Goal: Task Accomplishment & Management: Use online tool/utility

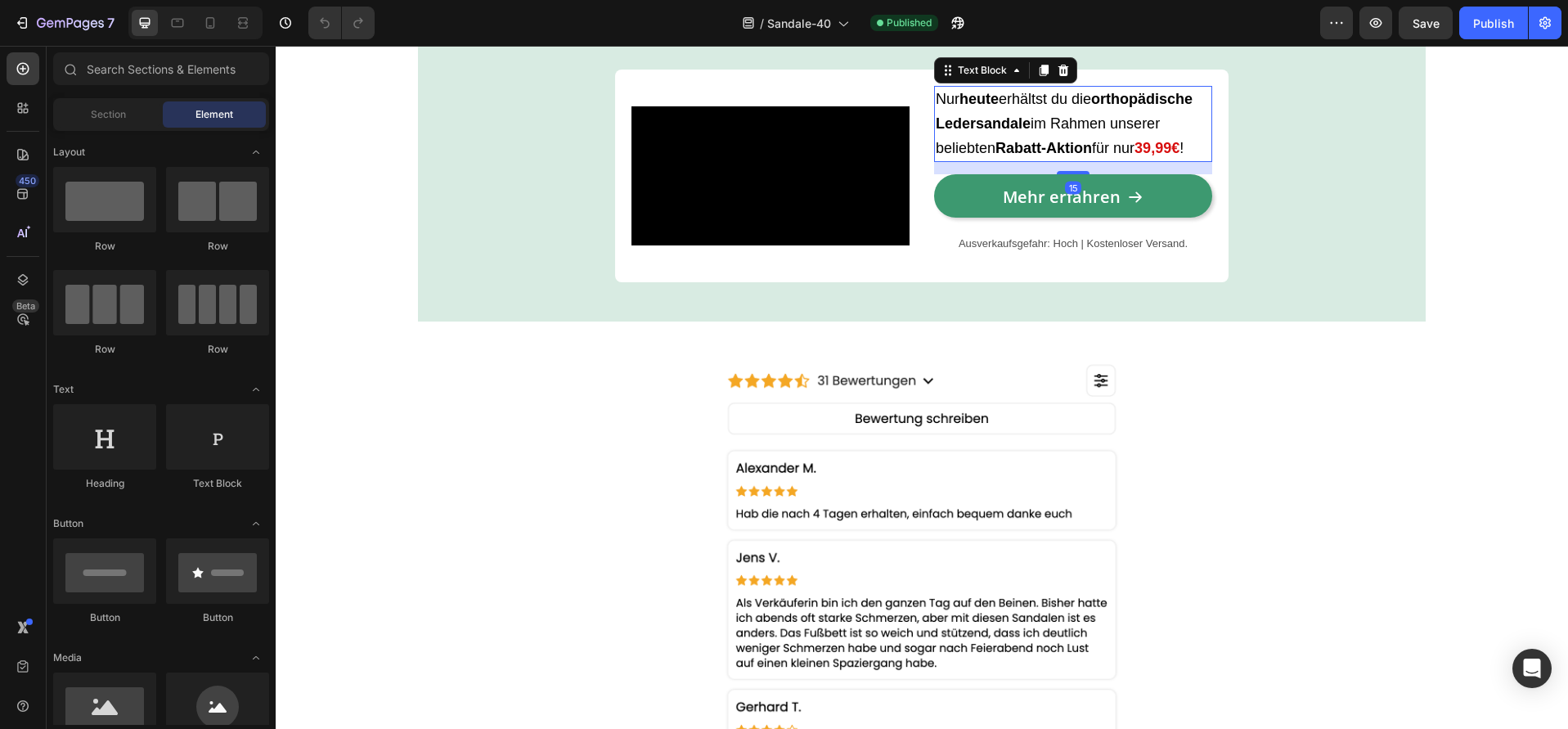
click at [1149, 156] on strong "39,99€" at bounding box center [1157, 147] width 45 height 17
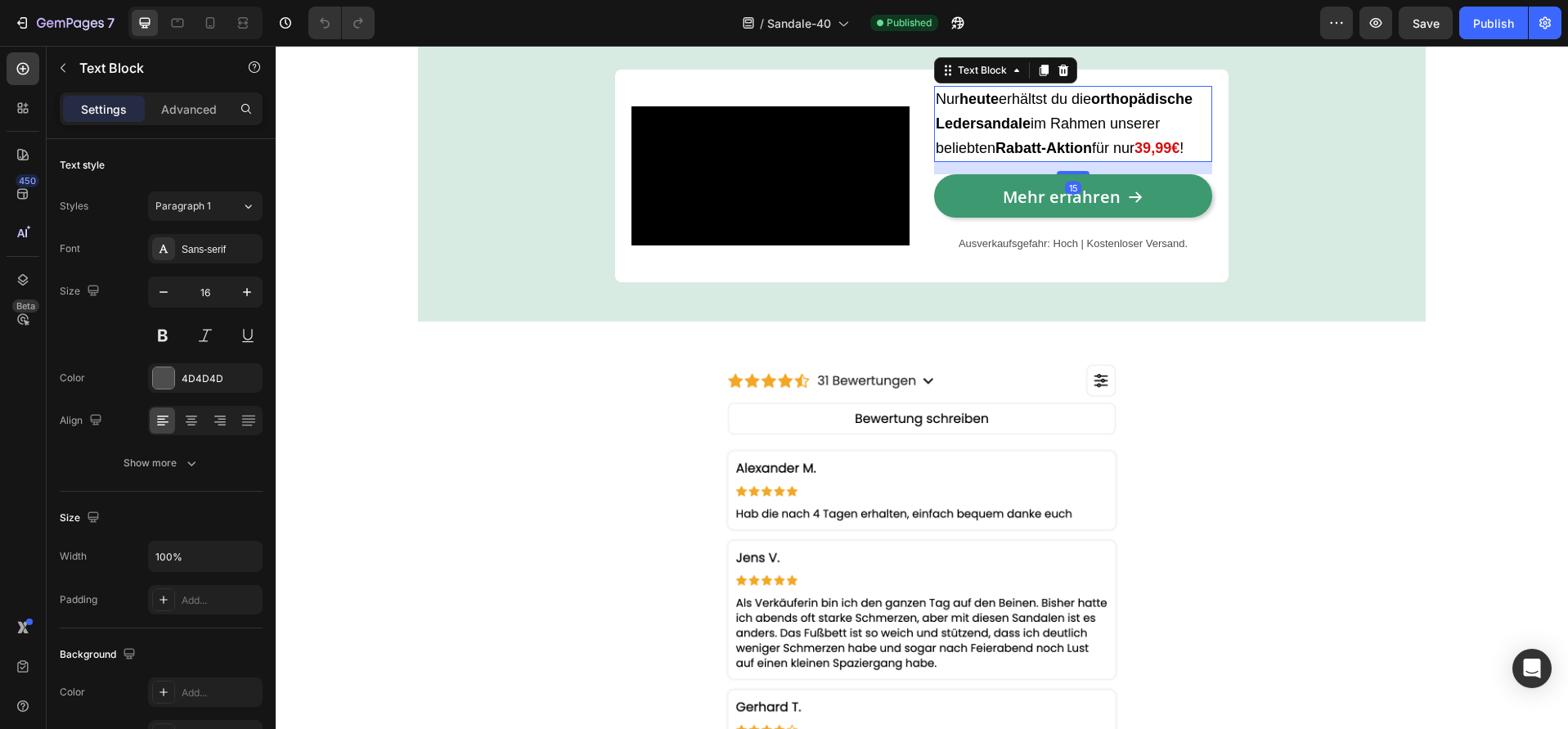
click at [1146, 156] on strong "39,99€" at bounding box center [1157, 147] width 45 height 17
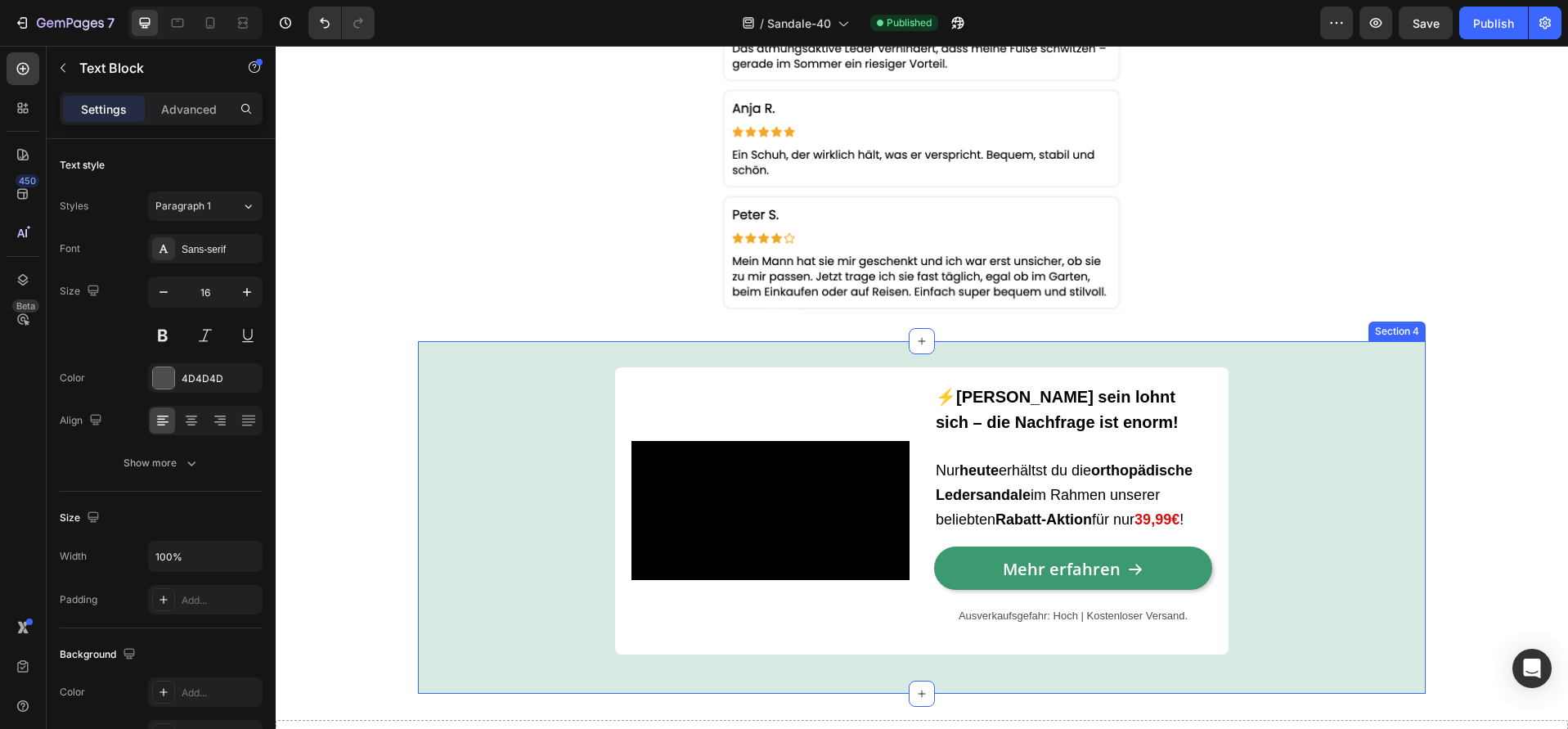
scroll to position [3373, 0]
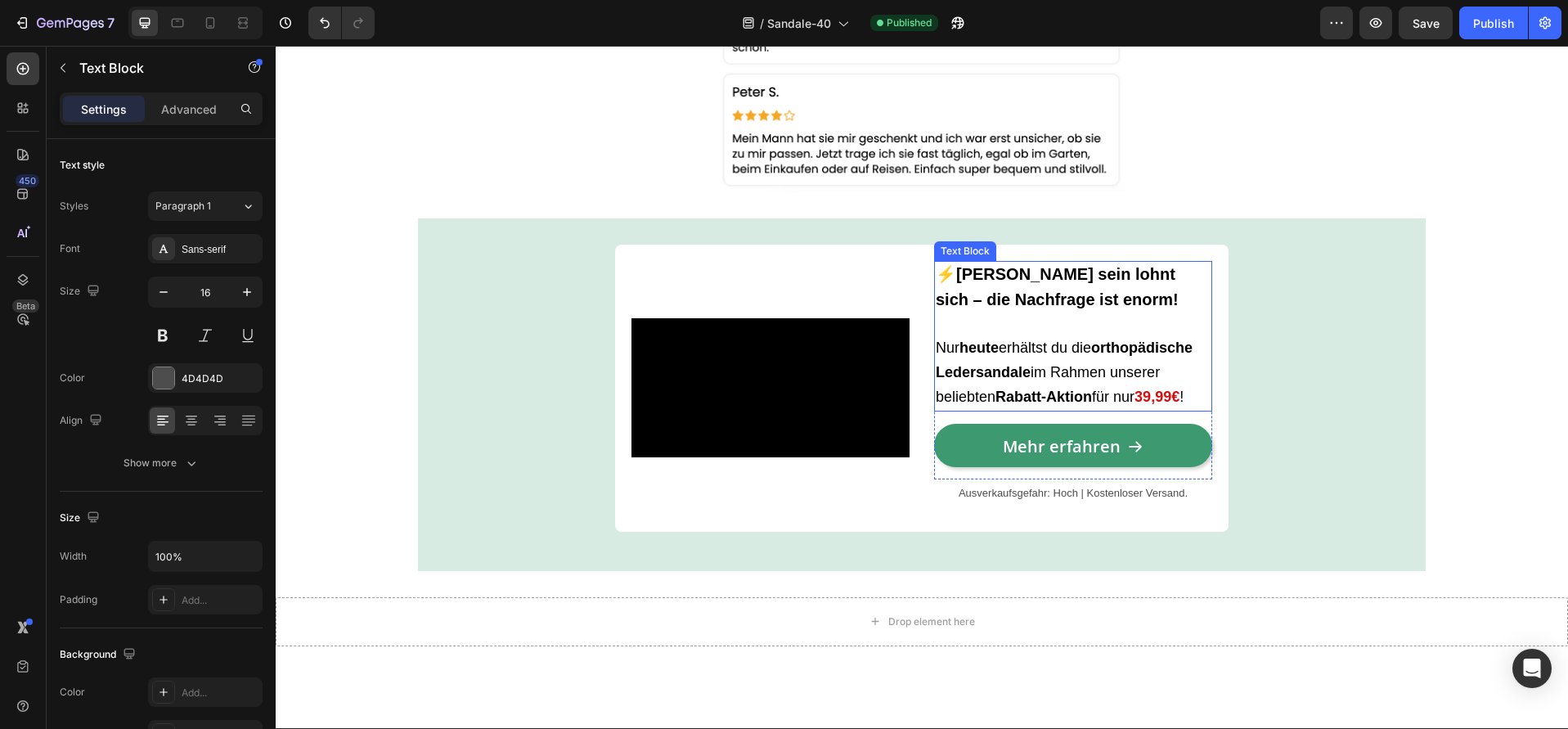
click at [1139, 400] on span "Nur [DATE] erhältst du die orthopädische Ledersandale im Rahmen unserer beliebt…" at bounding box center [1064, 372] width 257 height 65
click at [1149, 396] on strong "39,99€" at bounding box center [1157, 396] width 45 height 17
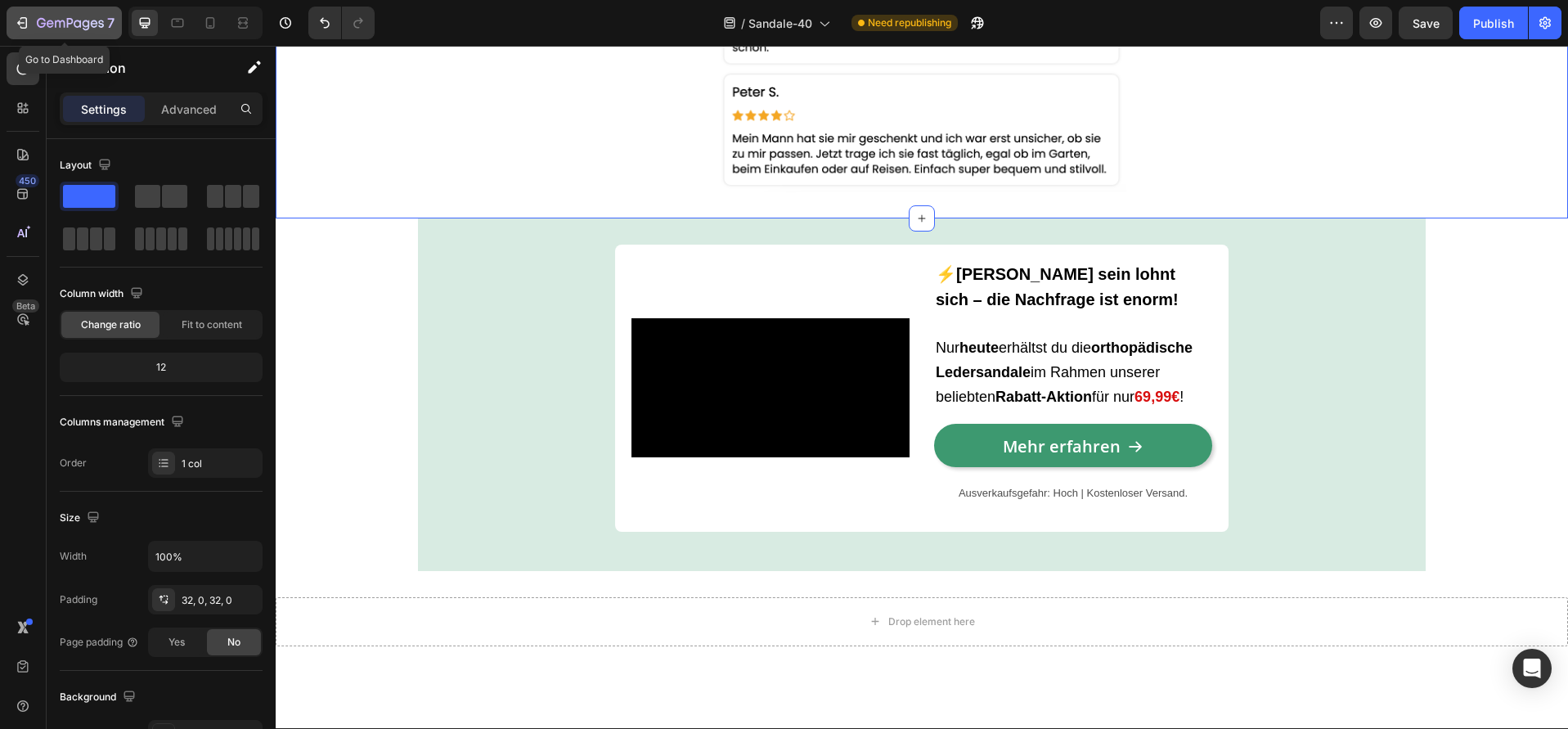
click at [55, 22] on icon "button" at bounding box center [60, 24] width 10 height 8
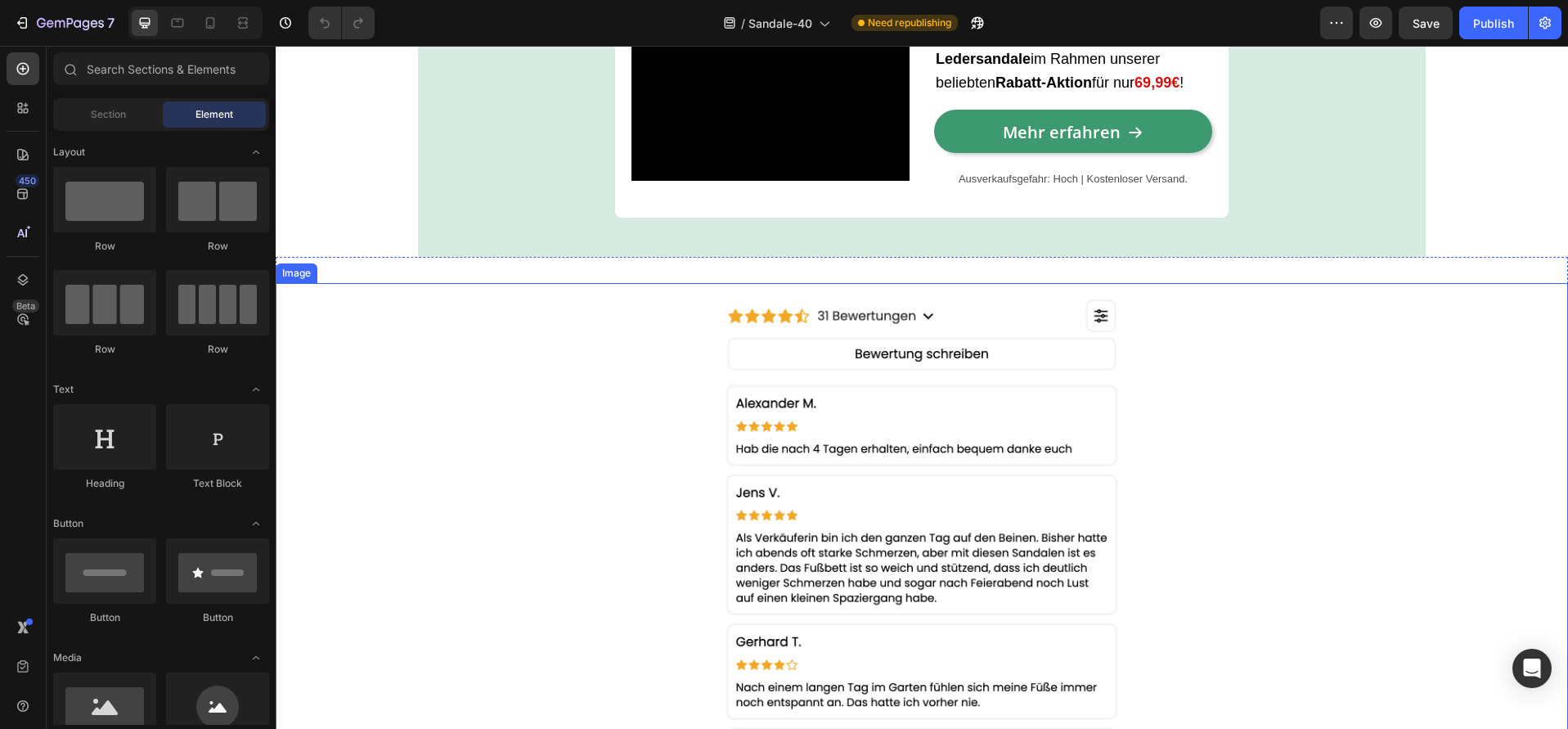
scroll to position [1739, 0]
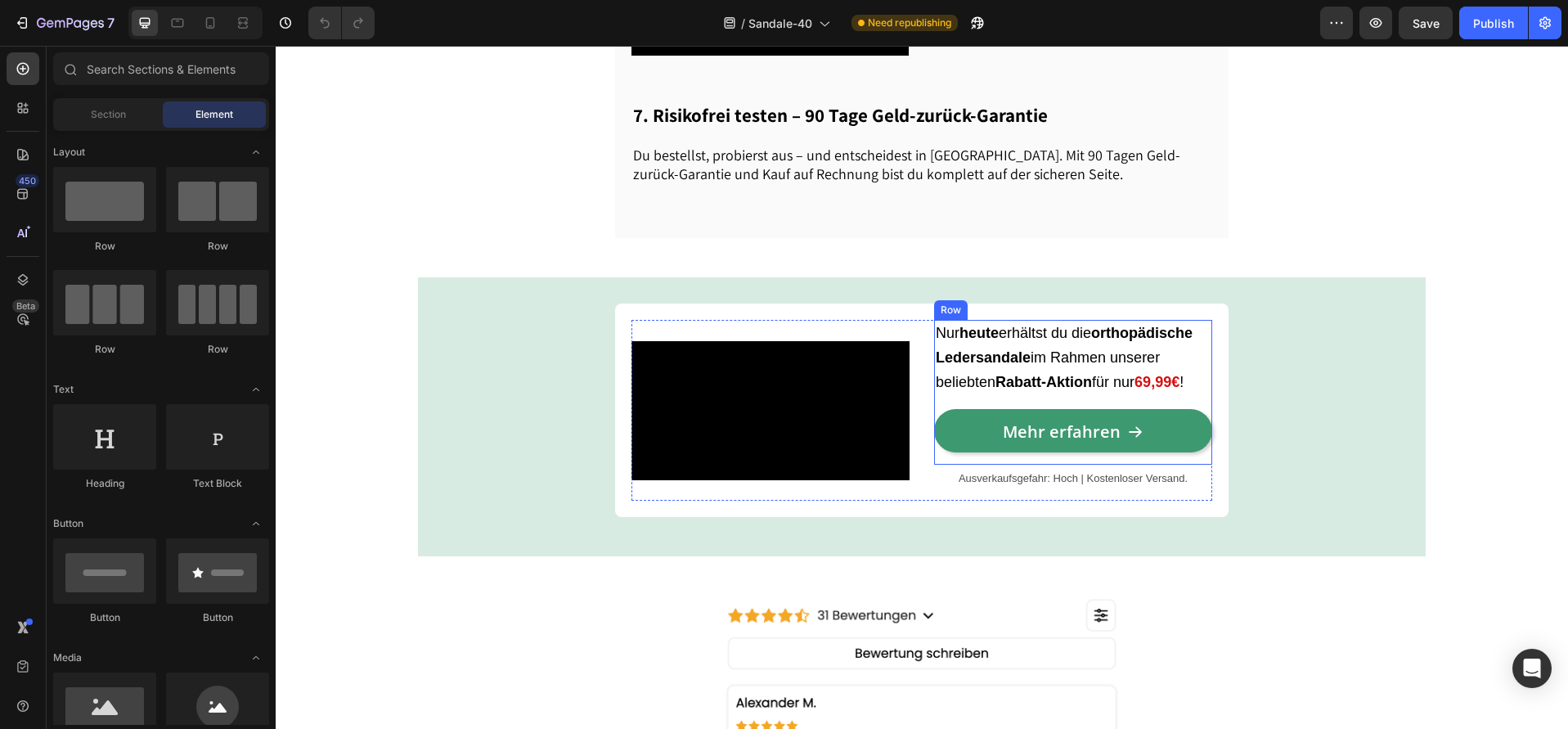
click at [1129, 390] on span "Nur [DATE] erhältst du die orthopädische Ledersandale im Rahmen unserer beliebt…" at bounding box center [1064, 357] width 257 height 65
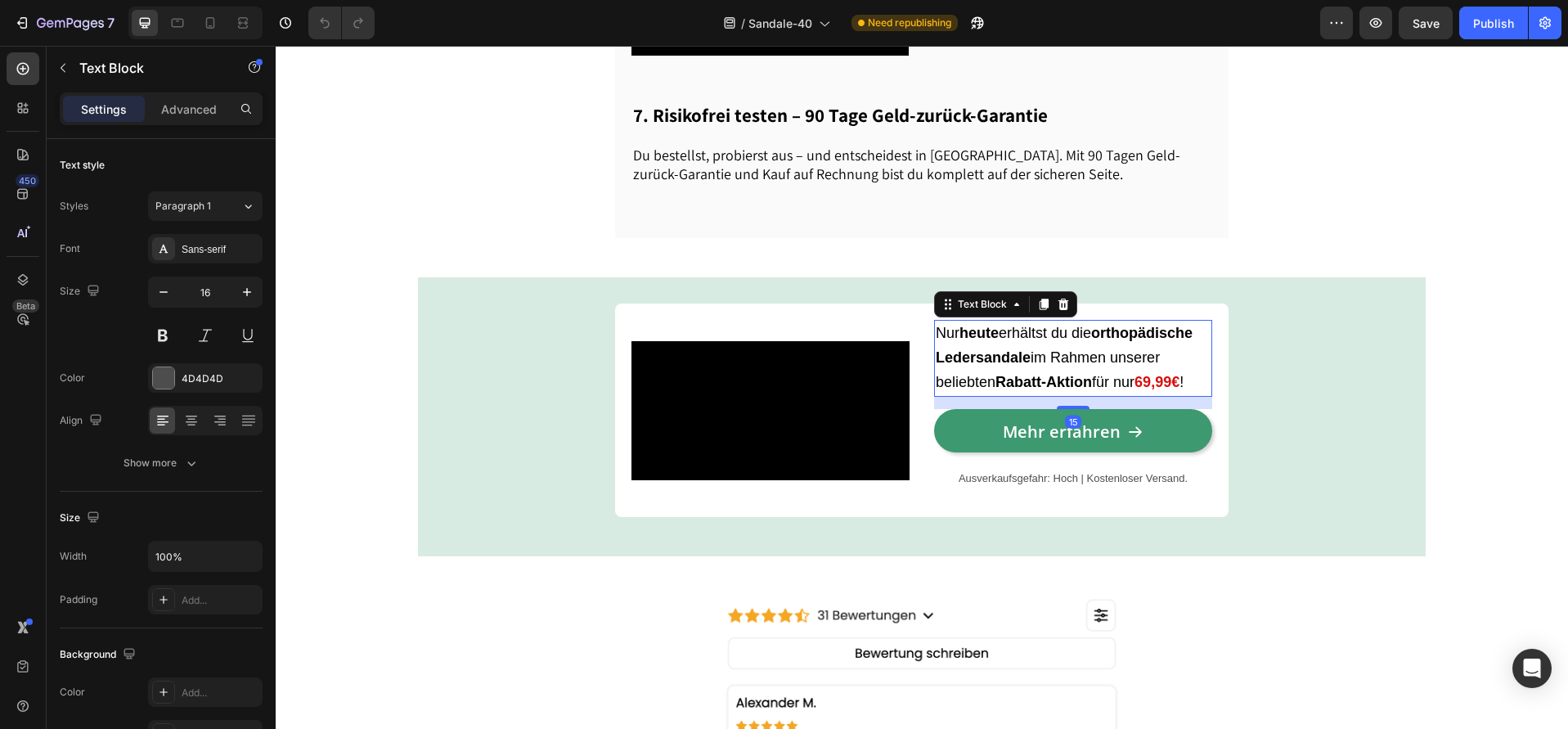
click at [1146, 390] on strong "69,99€" at bounding box center [1157, 382] width 45 height 17
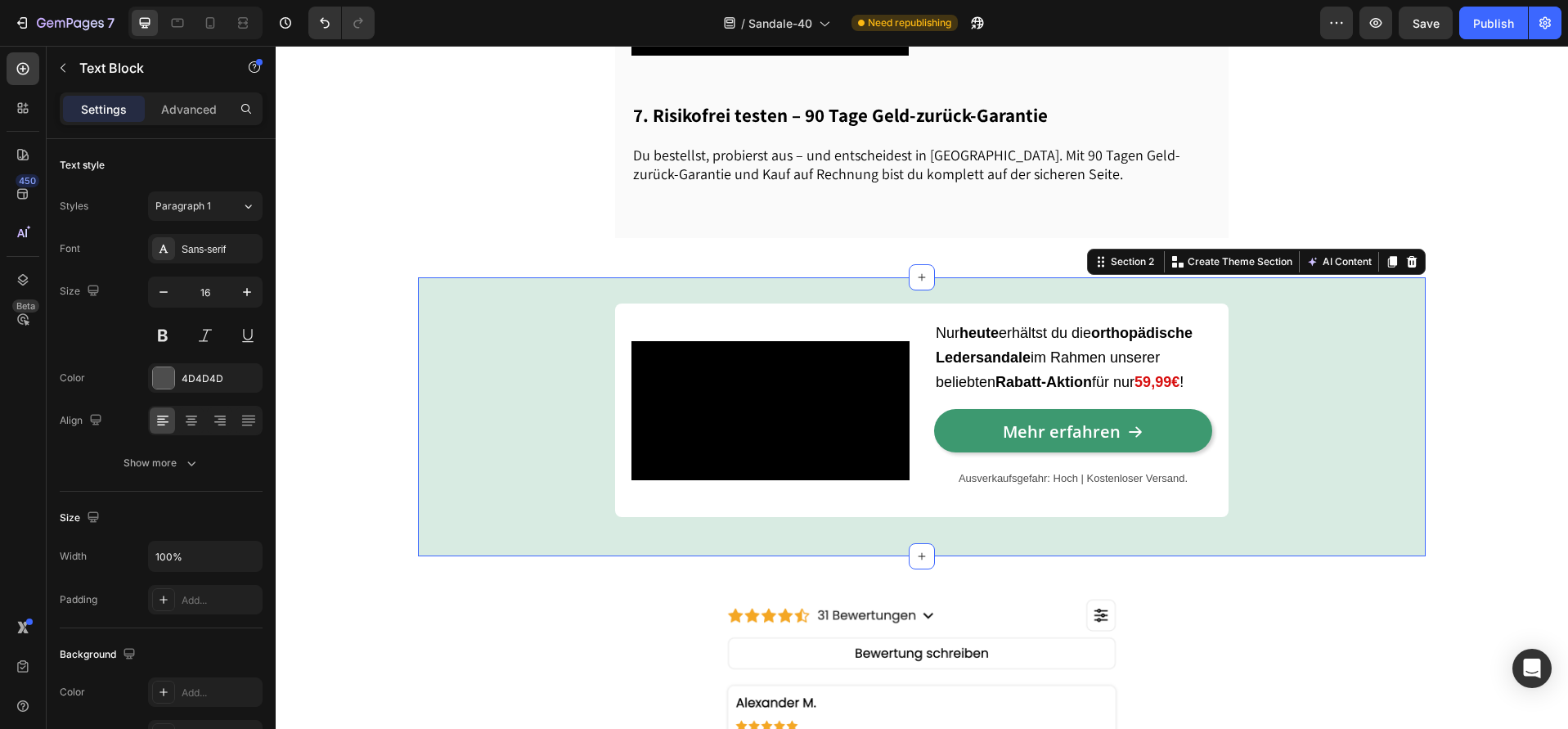
click at [1156, 301] on div "Video Nur heute erhältst du die orthopädische Ledersandale im Rahmen unserer be…" at bounding box center [921, 416] width 1008 height 278
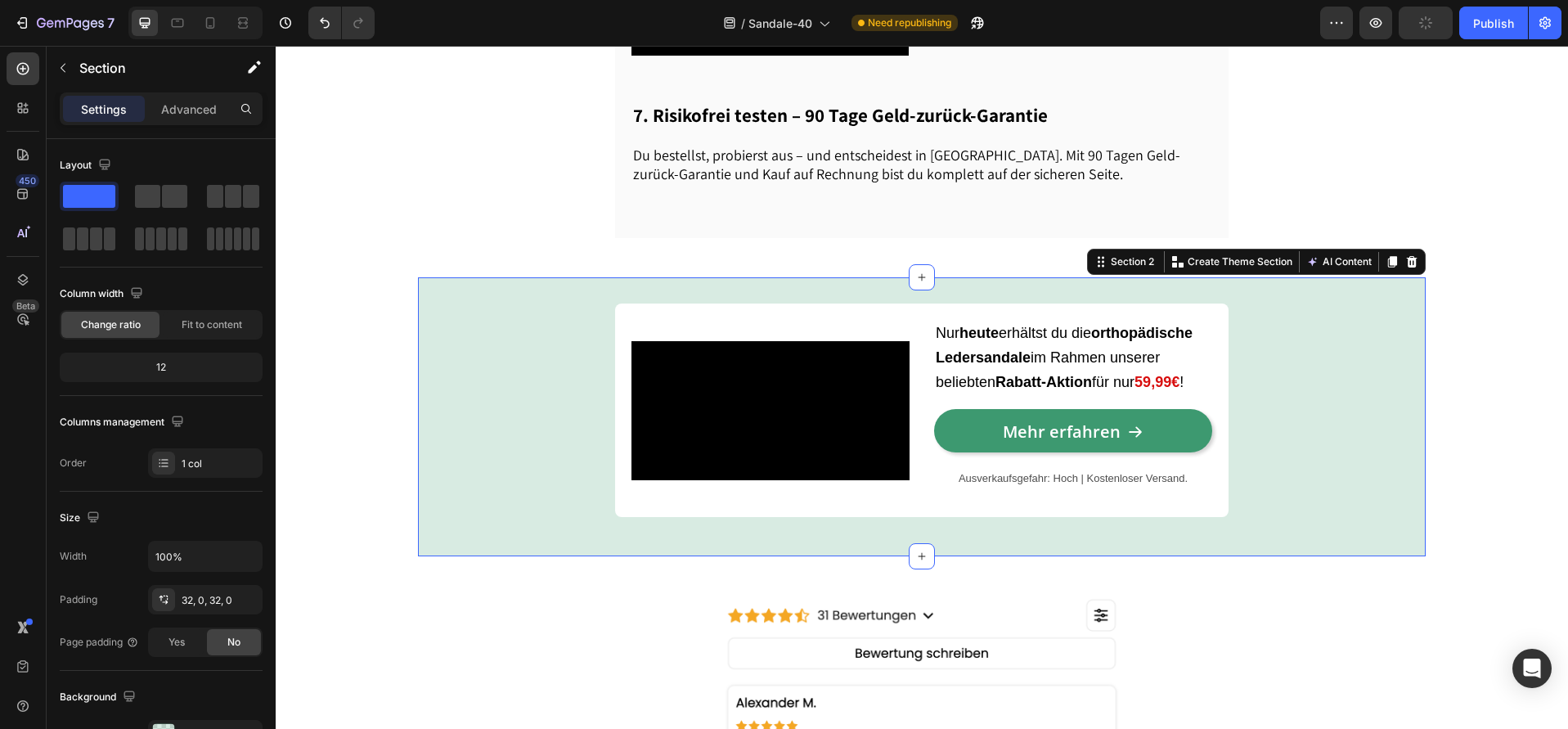
click at [1131, 304] on div "Video Nur heute erhältst du die orthopädische Ledersandale im Rahmen unserer be…" at bounding box center [921, 416] width 1008 height 278
click at [1157, 390] on strong "59,99€" at bounding box center [1157, 382] width 45 height 17
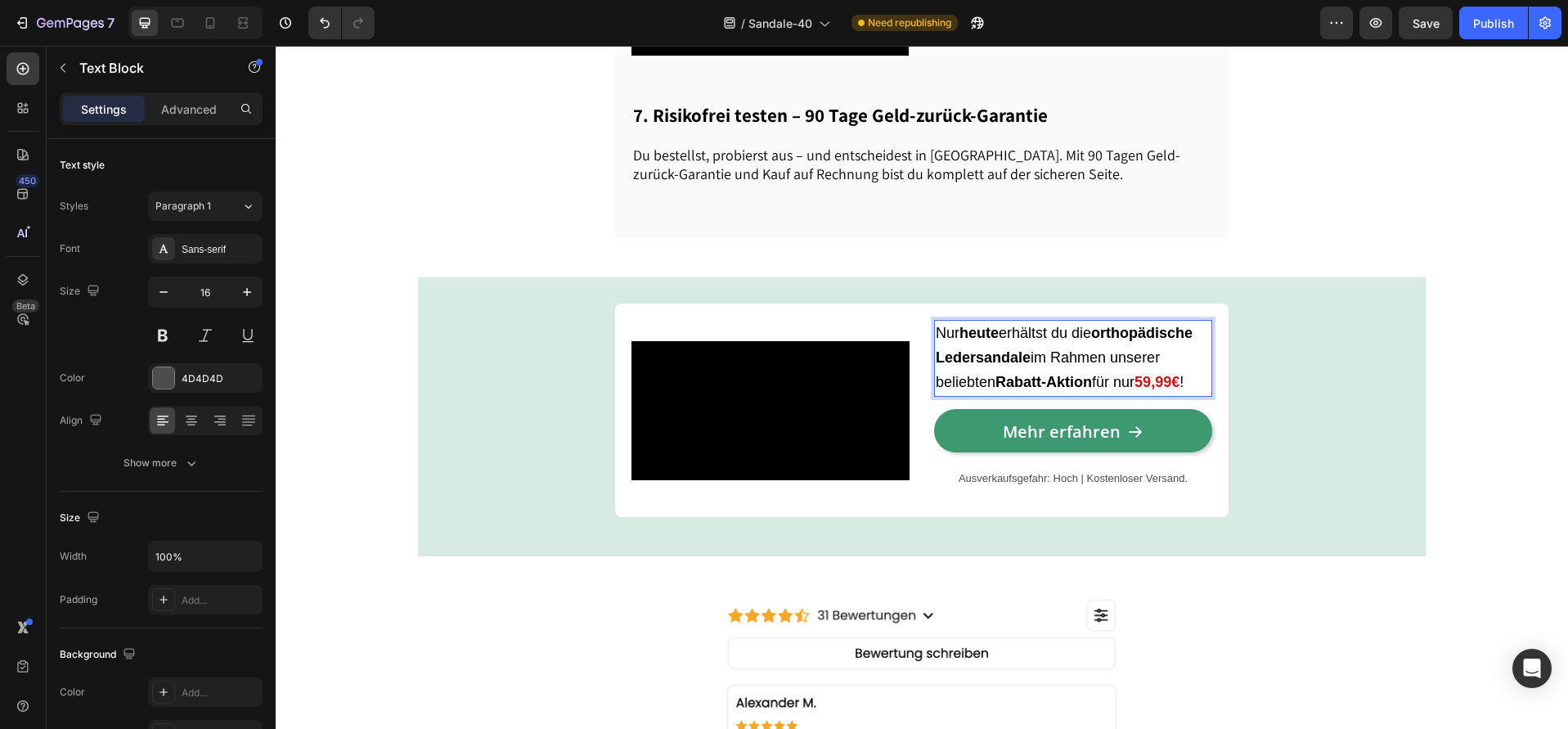
click at [1151, 390] on strong "59,99€" at bounding box center [1157, 382] width 45 height 17
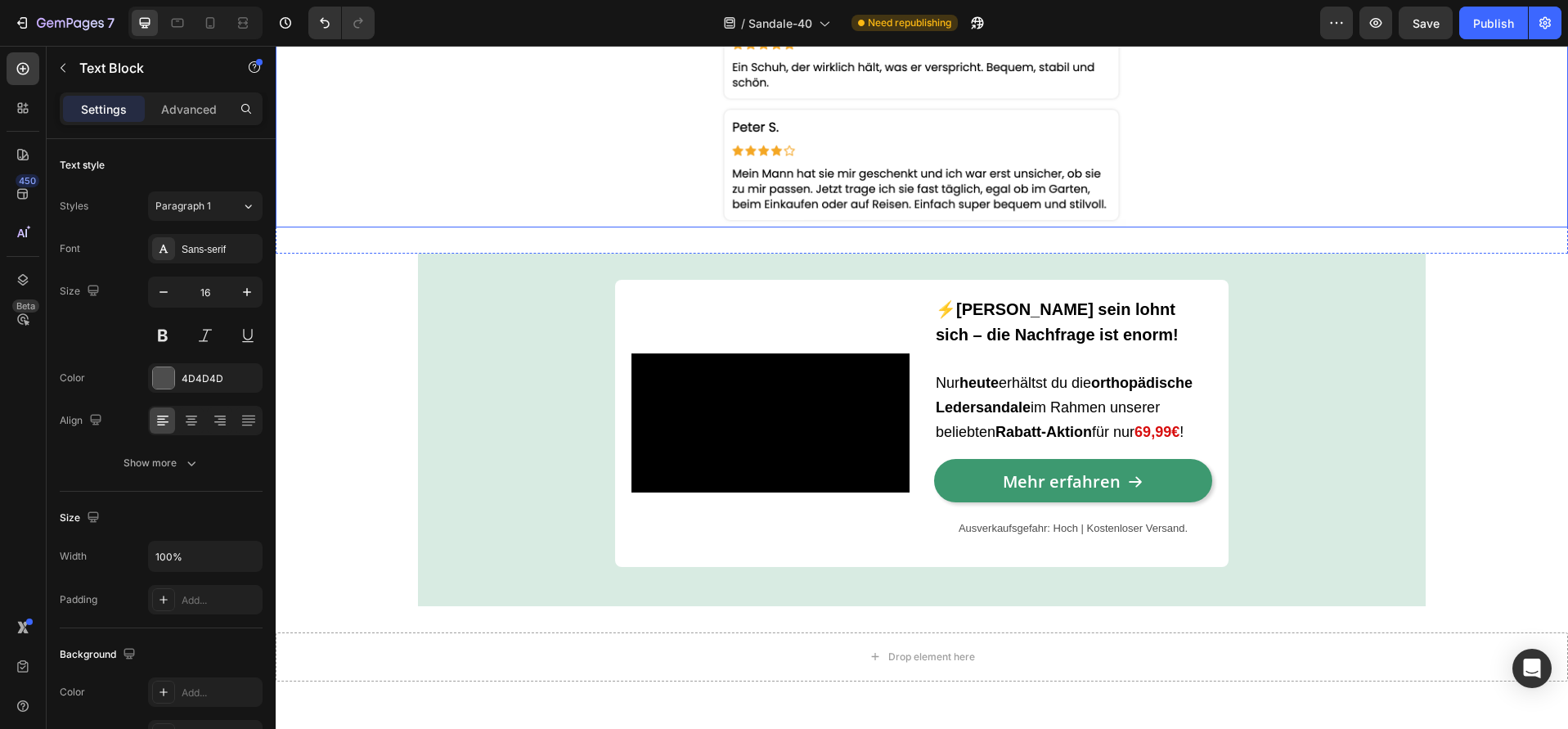
scroll to position [3368, 0]
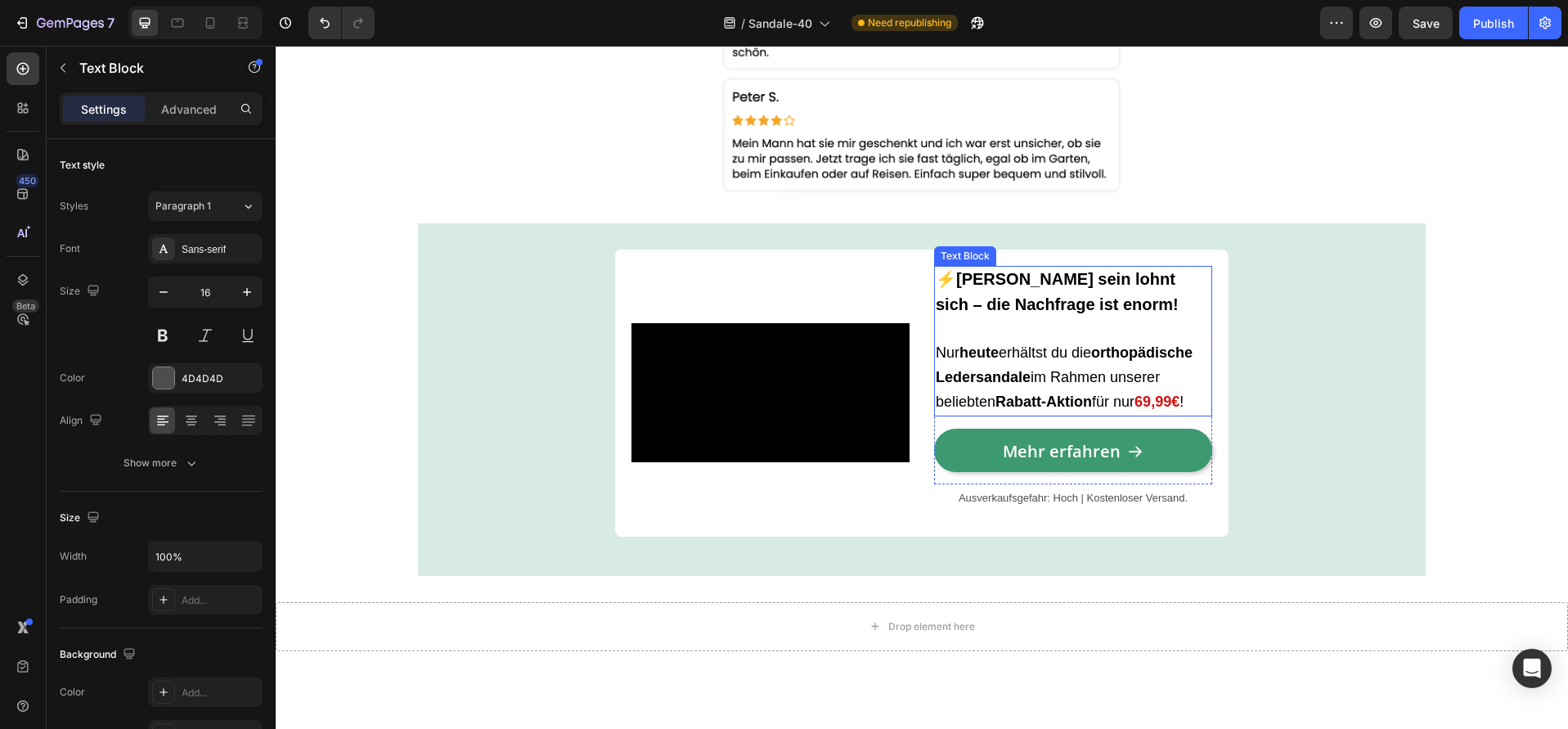
click at [1152, 393] on strong "69,99€" at bounding box center [1157, 401] width 45 height 17
click at [1150, 406] on strong "69,99€" at bounding box center [1157, 401] width 45 height 17
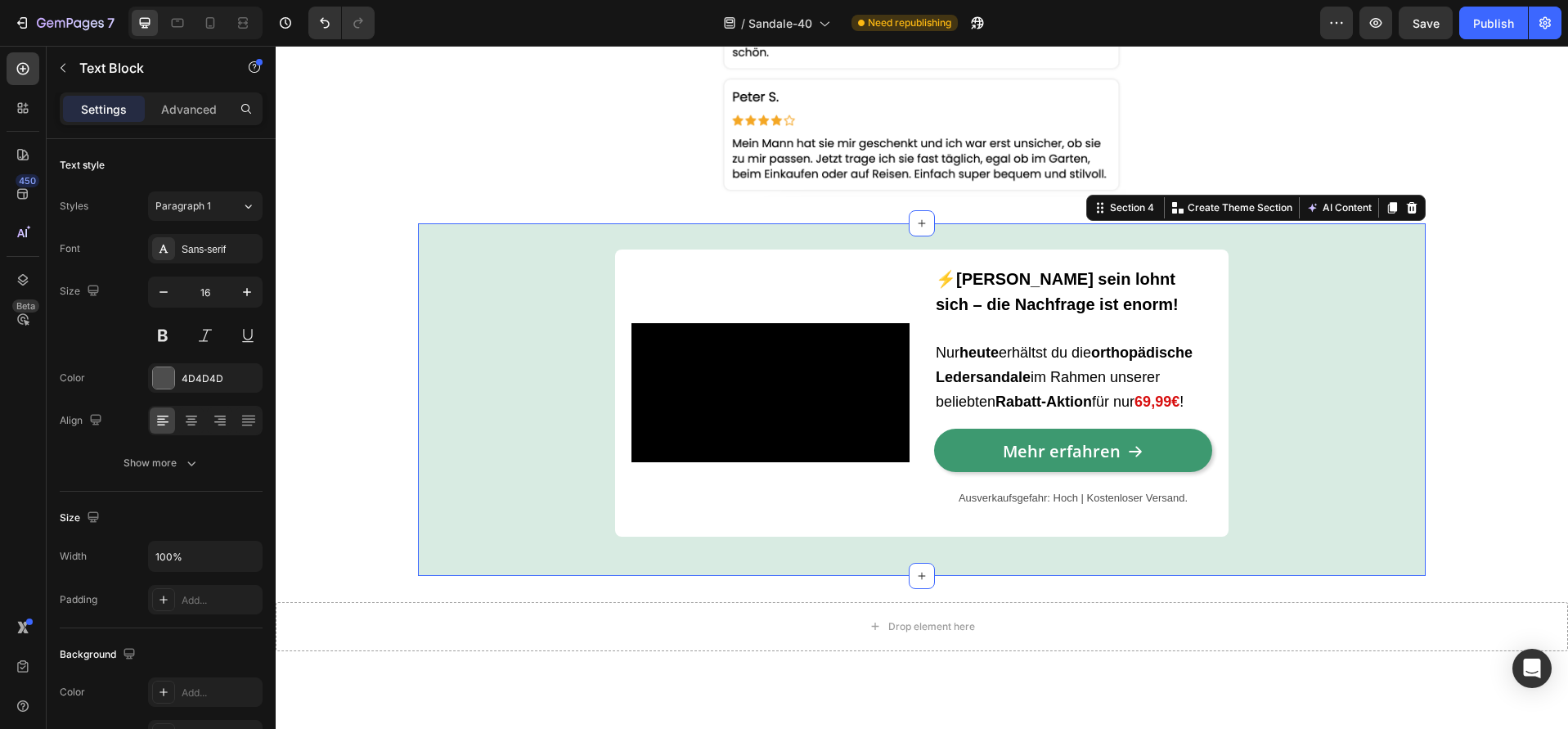
click at [1338, 394] on div "Video ⚡Schnell sein lohnt sich – die Nachfrage ist enorm! Nur heute erhältst du…" at bounding box center [921, 400] width 1008 height 301
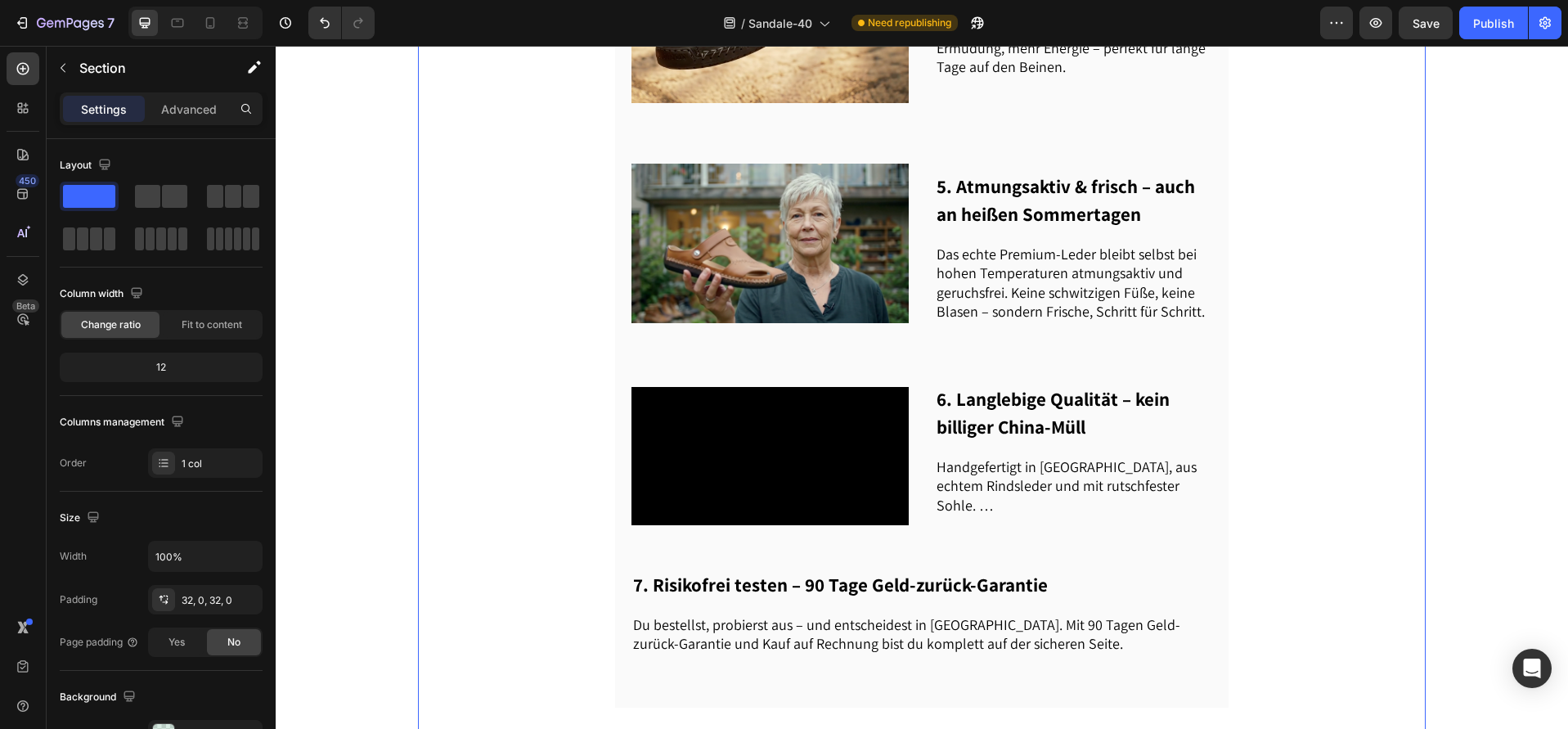
scroll to position [1018, 0]
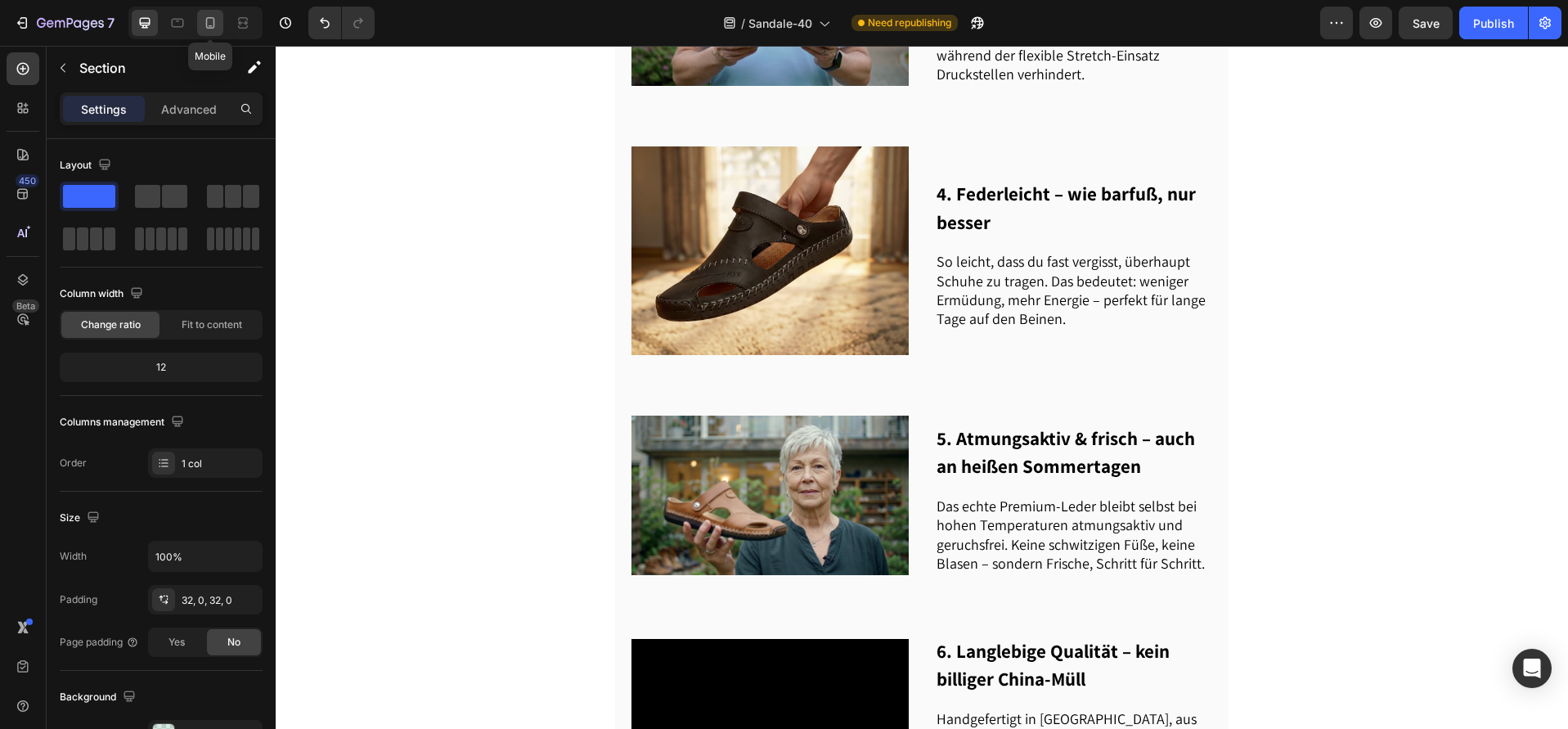
click at [202, 15] on icon at bounding box center [210, 22] width 17 height 17
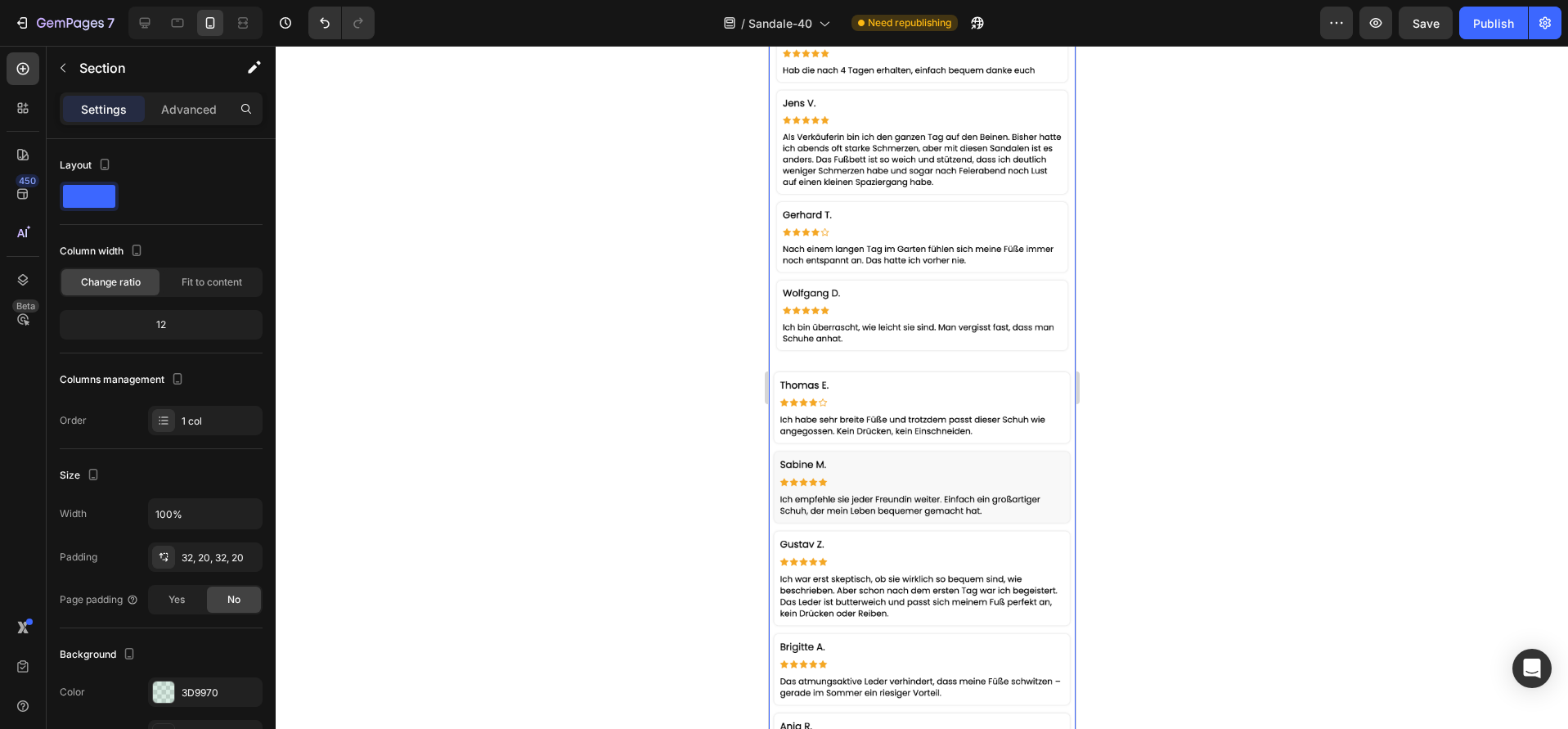
scroll to position [2654, 0]
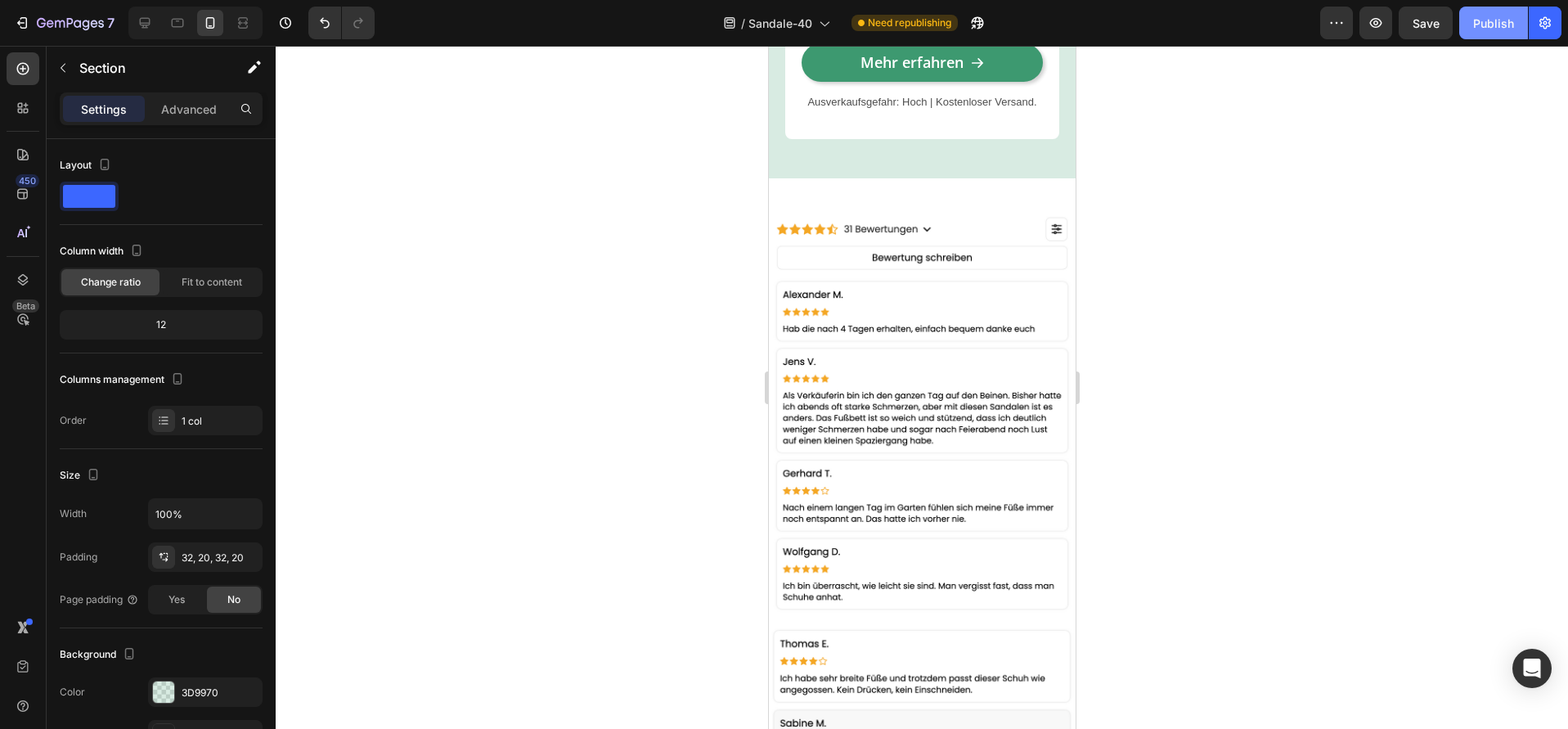
click at [1475, 19] on div "Publish" at bounding box center [1494, 23] width 41 height 18
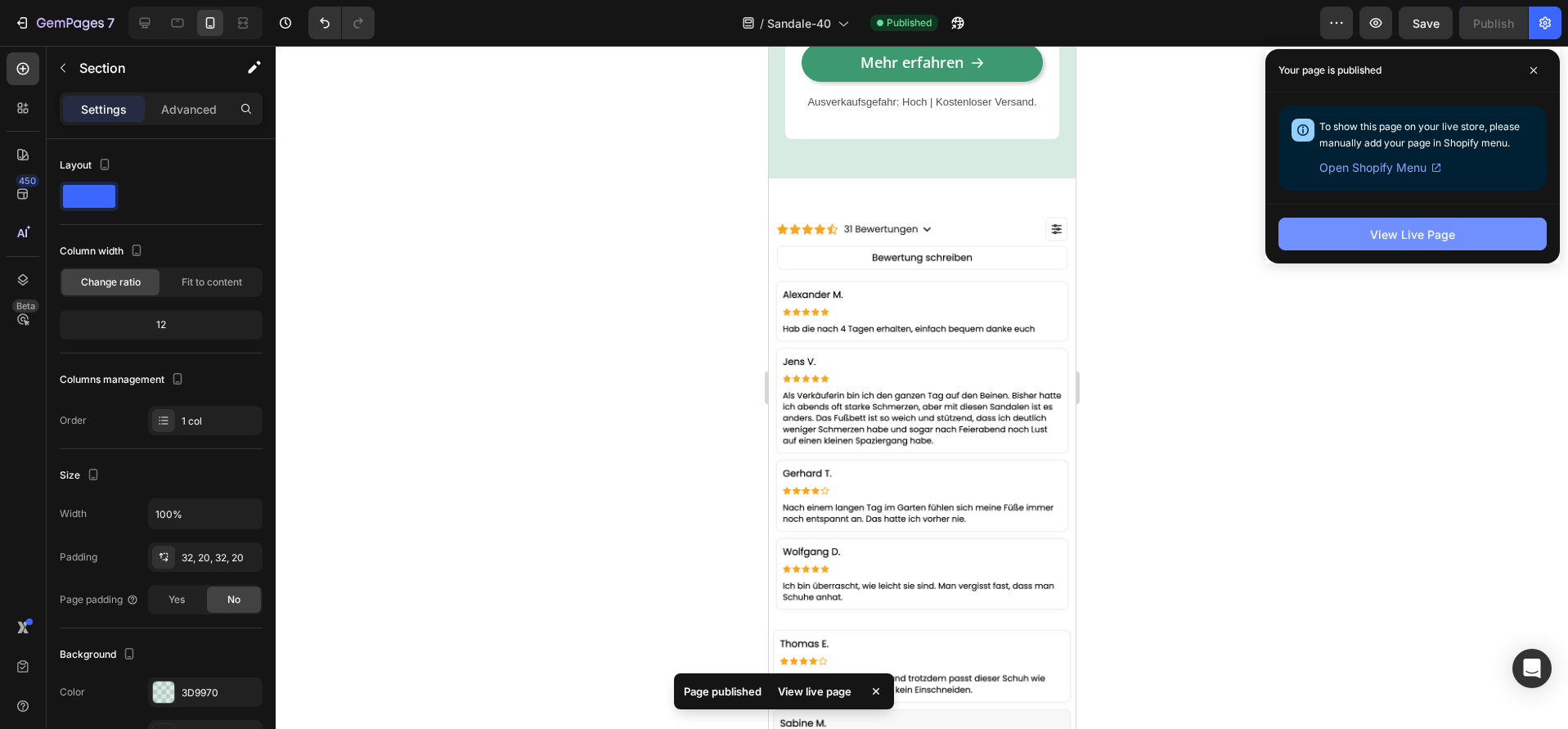
click at [1330, 229] on button "View Live Page" at bounding box center [1412, 234] width 268 height 33
